Goal: Transaction & Acquisition: Purchase product/service

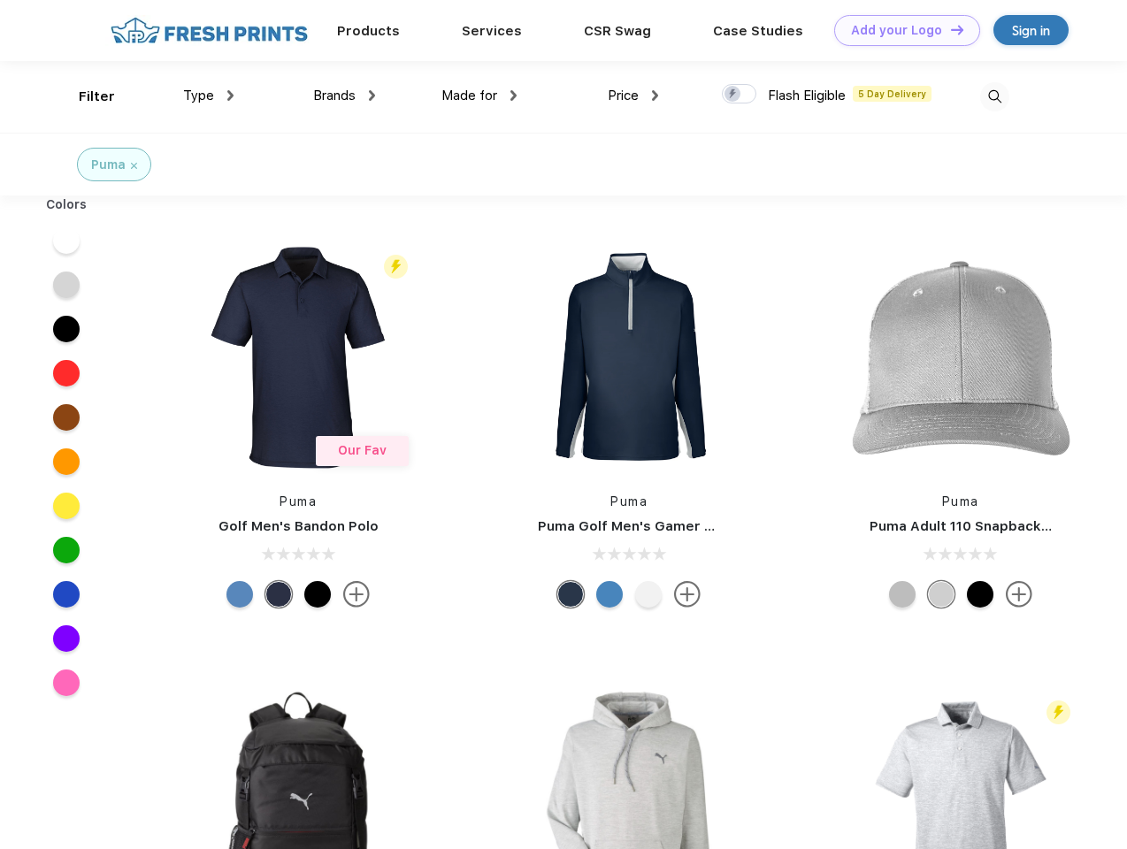
click at [901, 30] on link "Add your Logo Design Tool" at bounding box center [907, 30] width 146 height 31
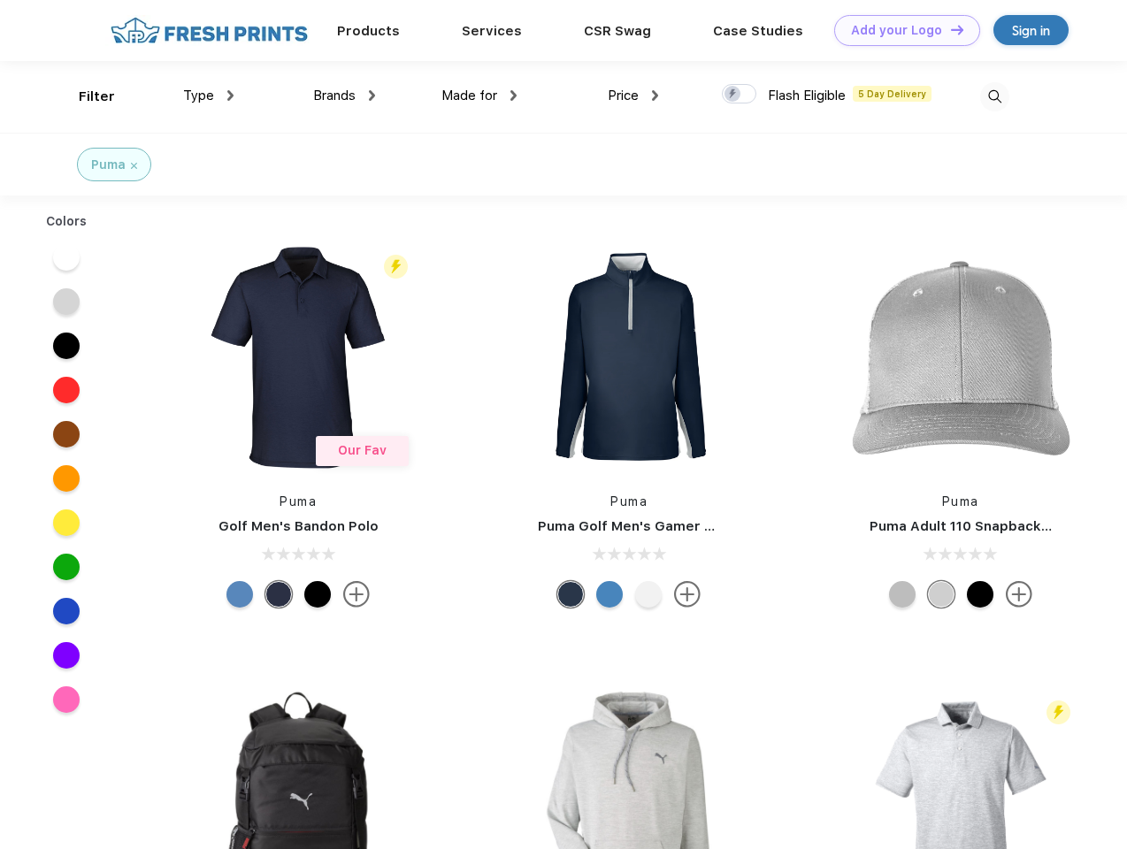
click at [0, 0] on div "Design Tool" at bounding box center [0, 0] width 0 height 0
click at [949, 29] on link "Add your Logo Design Tool" at bounding box center [907, 30] width 146 height 31
click at [85, 96] on div "Filter" at bounding box center [97, 97] width 36 height 20
click at [209, 96] on span "Type" at bounding box center [198, 96] width 31 height 16
click at [344, 96] on span "Brands" at bounding box center [334, 96] width 42 height 16
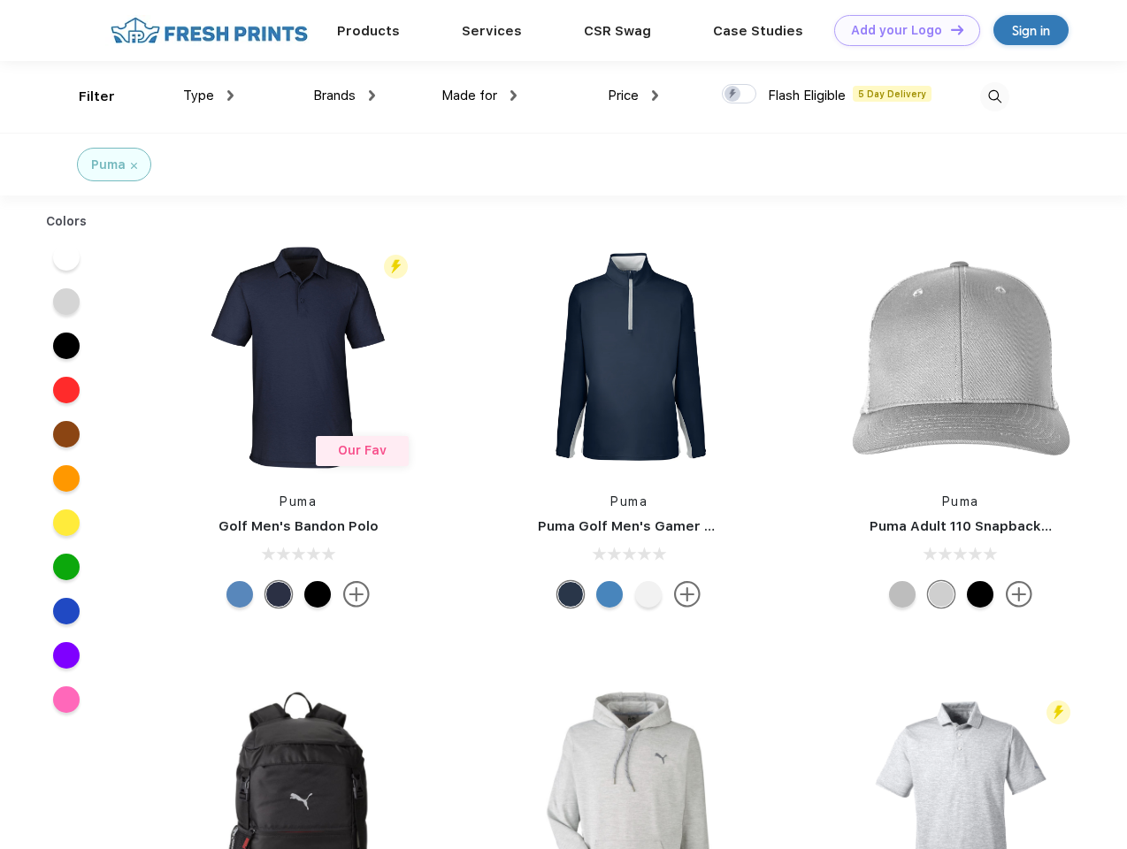
click at [479, 96] on span "Made for" at bounding box center [469, 96] width 56 height 16
click at [633, 96] on span "Price" at bounding box center [623, 96] width 31 height 16
click at [740, 95] on div at bounding box center [739, 93] width 35 height 19
click at [733, 95] on input "checkbox" at bounding box center [728, 89] width 12 height 12
click at [994, 96] on img at bounding box center [994, 96] width 29 height 29
